Goal: Transaction & Acquisition: Purchase product/service

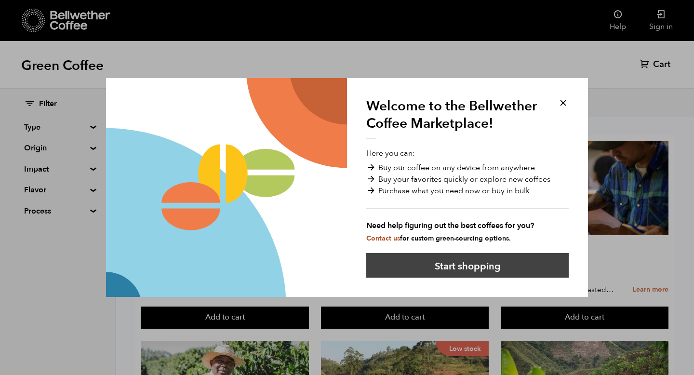
click at [455, 263] on button "Start shopping" at bounding box center [467, 265] width 202 height 25
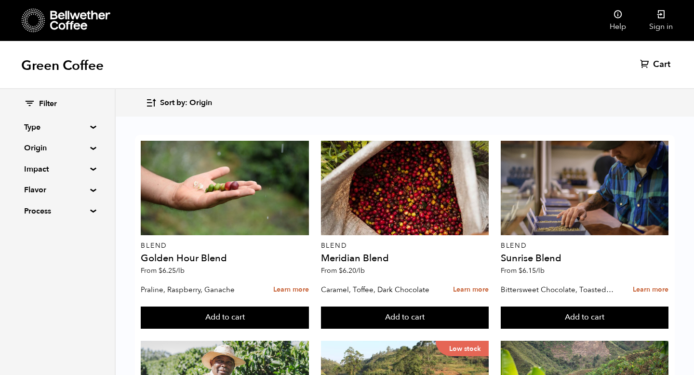
scroll to position [982, 0]
click at [62, 126] on summary "Type" at bounding box center [57, 127] width 66 height 12
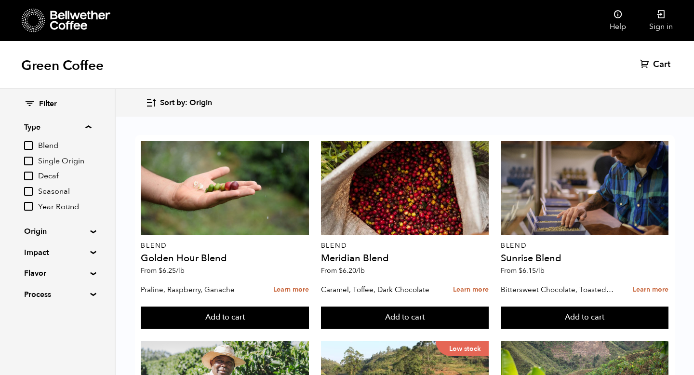
click at [57, 228] on summary "Origin" at bounding box center [57, 231] width 66 height 12
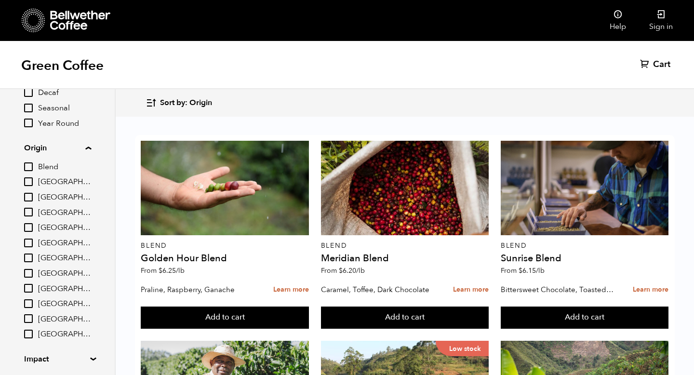
scroll to position [85, 0]
click at [31, 286] on input "Honduras" at bounding box center [28, 286] width 9 height 9
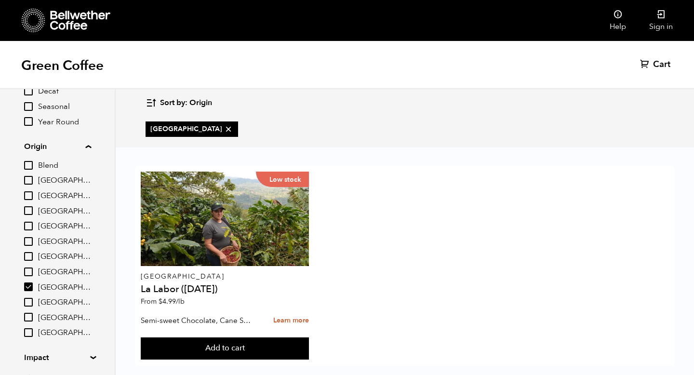
scroll to position [0, 0]
click at [32, 285] on input "Honduras" at bounding box center [28, 286] width 9 height 9
checkbox input "false"
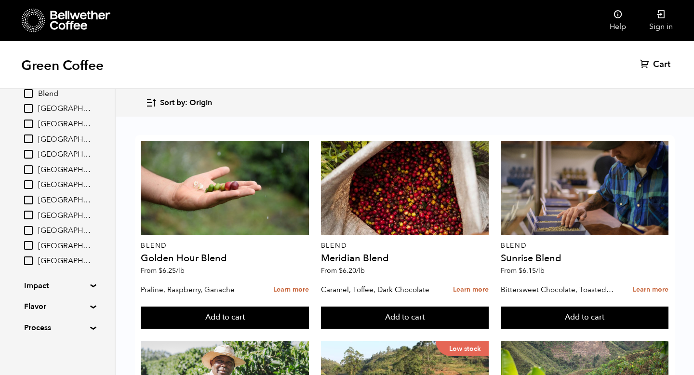
scroll to position [158, 0]
click at [53, 279] on summary "Impact" at bounding box center [57, 284] width 66 height 12
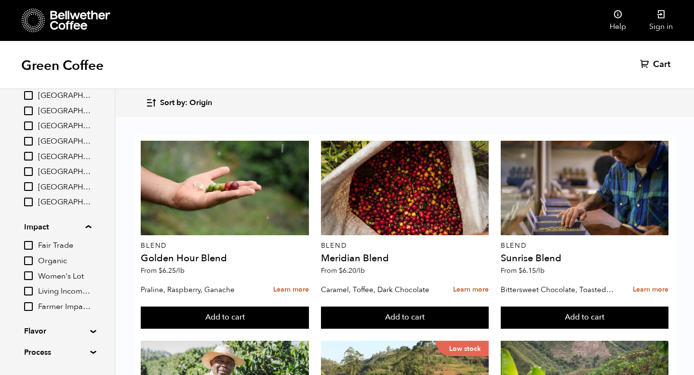
scroll to position [234, 0]
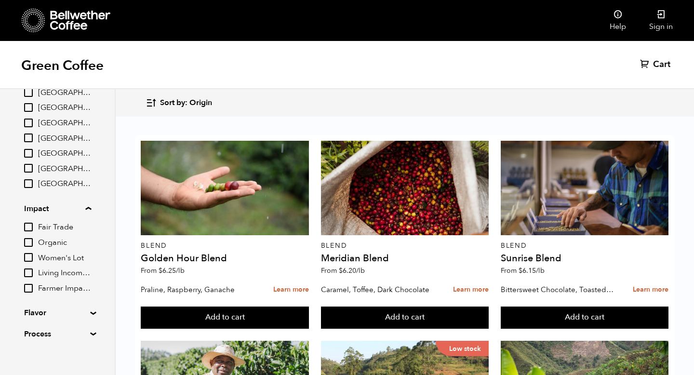
click at [30, 223] on input "Fair Trade" at bounding box center [28, 227] width 9 height 9
checkbox input "true"
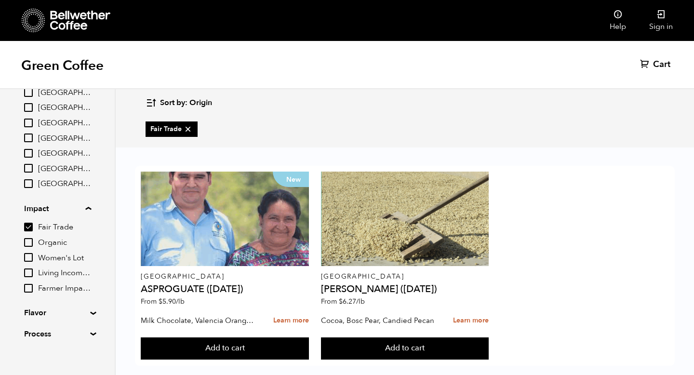
click at [29, 241] on input "Organic" at bounding box center [28, 242] width 9 height 9
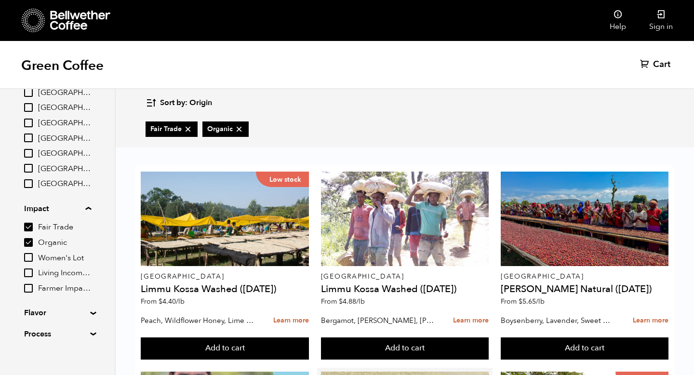
scroll to position [214, 0]
click at [27, 242] on input "Organic" at bounding box center [28, 242] width 9 height 9
checkbox input "false"
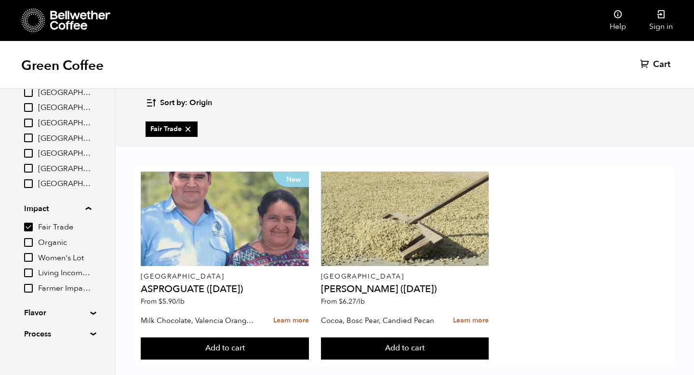
click at [28, 227] on input "Fair Trade" at bounding box center [28, 227] width 9 height 9
checkbox input "false"
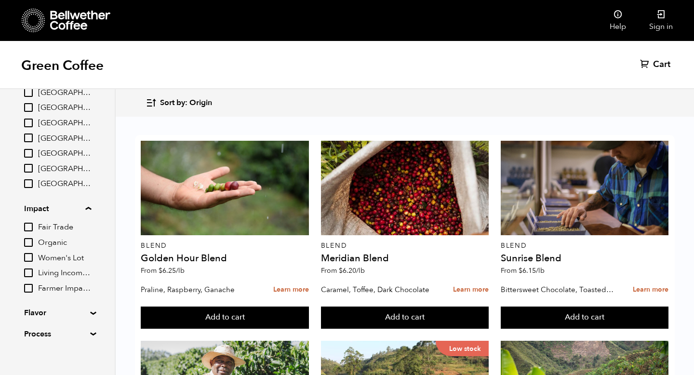
click at [30, 274] on input "Living Income Pricing" at bounding box center [28, 272] width 9 height 9
checkbox input "true"
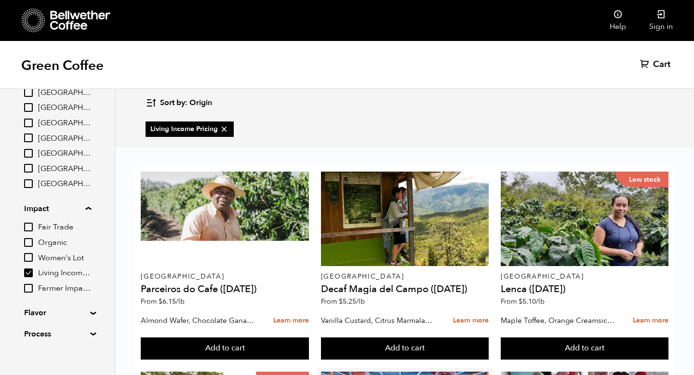
scroll to position [214, 0]
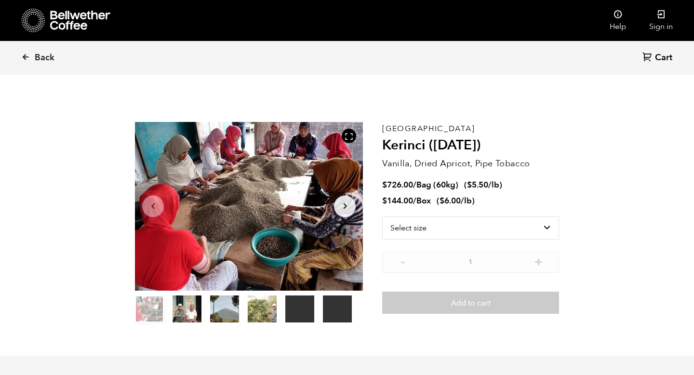
scroll to position [419, 412]
click at [345, 201] on icon "Arrow Right" at bounding box center [345, 206] width 12 height 12
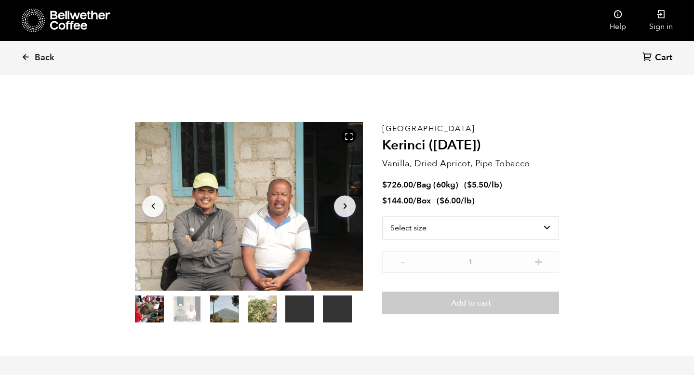
click at [345, 201] on icon "Arrow Right" at bounding box center [345, 206] width 12 height 12
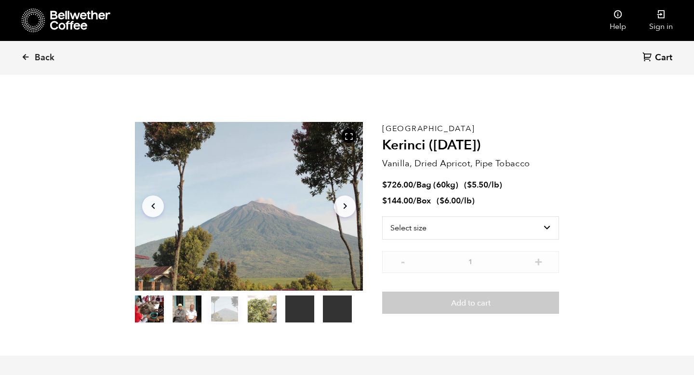
click at [345, 201] on icon "Arrow Right" at bounding box center [345, 206] width 12 height 12
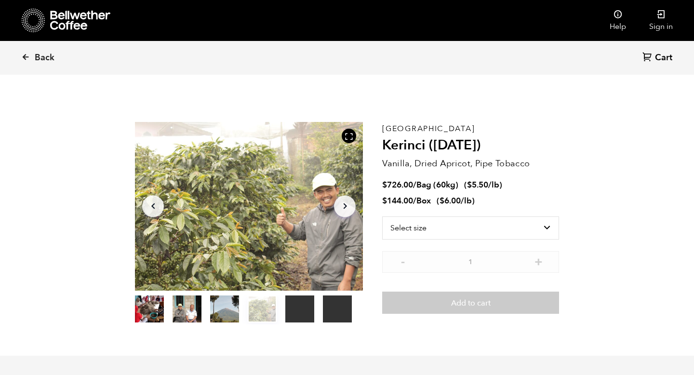
click at [153, 208] on icon "button" at bounding box center [152, 206] width 3 height 6
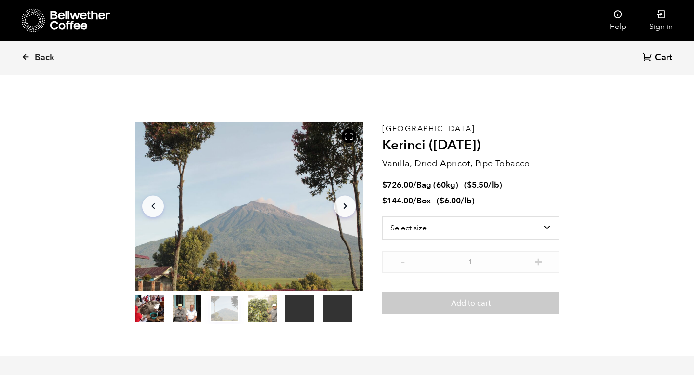
click at [343, 208] on icon "Arrow Right" at bounding box center [345, 206] width 12 height 12
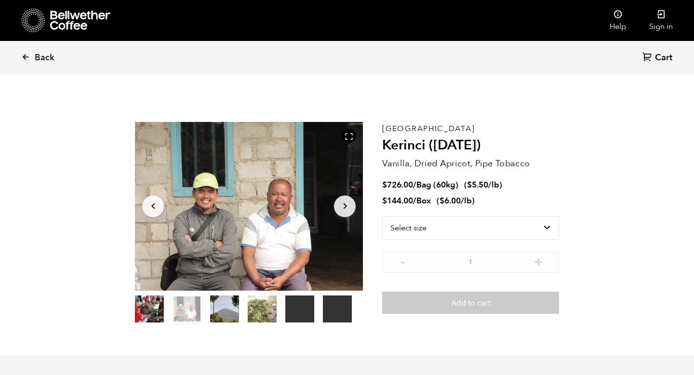
click at [343, 208] on icon "Arrow Right" at bounding box center [345, 206] width 12 height 12
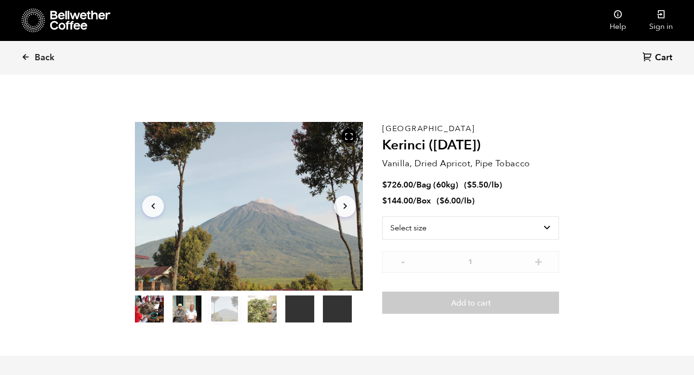
click at [343, 208] on icon "Arrow Right" at bounding box center [345, 206] width 12 height 12
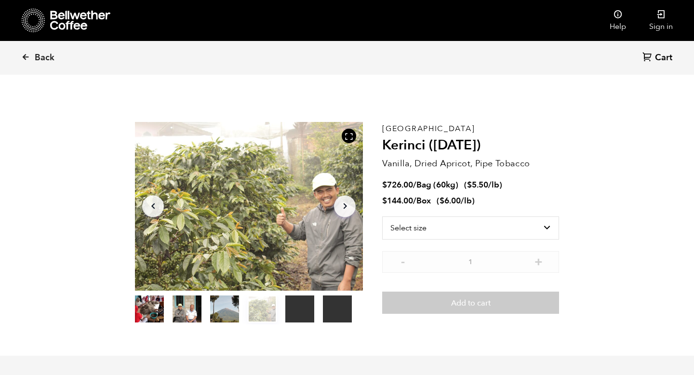
click at [343, 208] on icon "Arrow Right" at bounding box center [345, 206] width 12 height 12
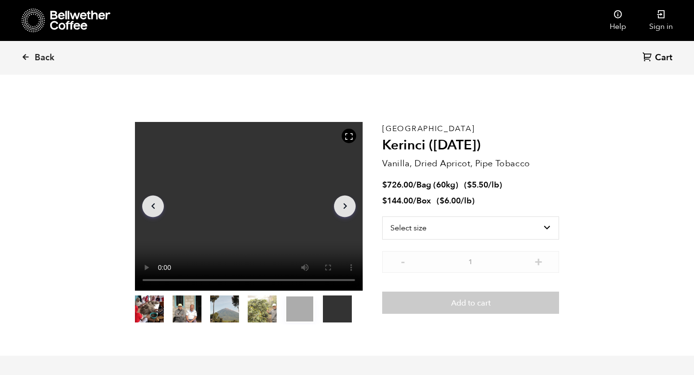
click at [343, 208] on icon "Arrow Right" at bounding box center [345, 206] width 12 height 12
click at [151, 200] on icon "Arrow Left" at bounding box center [153, 206] width 12 height 12
